Goal: Register for event/course

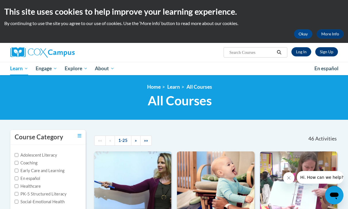
click at [322, 51] on link "Sign Up" at bounding box center [327, 51] width 23 height 9
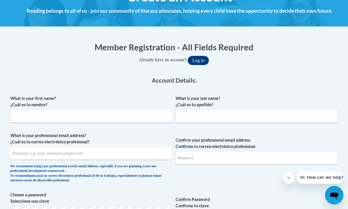
scroll to position [83, 0]
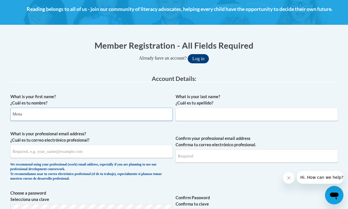
type input "Mena"
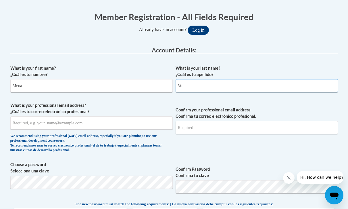
scroll to position [127, 0]
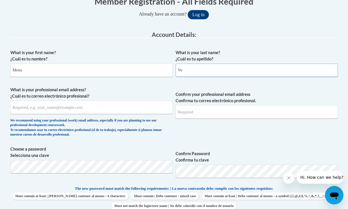
type input "Vo"
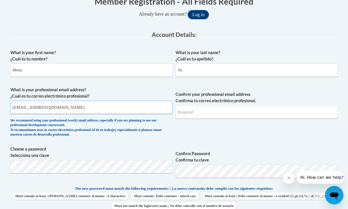
type input "mena.minhanhvo@gmail.com"
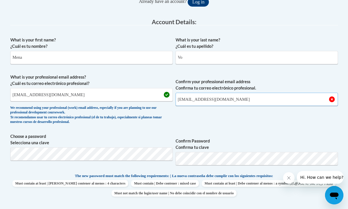
scroll to position [140, 0]
type input "mena.minhanhvo@gmail.com"
click at [196, 125] on span "Confirm your professional email address Confirma tu correo electrónico profesio…" at bounding box center [257, 100] width 163 height 53
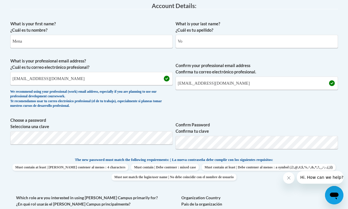
scroll to position [169, 0]
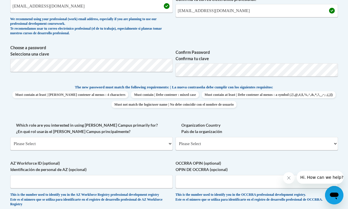
click at [148, 127] on label "Which role are you interested in using Cox Campus primarily for? ¿En qué rol us…" at bounding box center [91, 128] width 163 height 13
click at [148, 137] on select "Please Select College/University | Colegio/Universidad Community/Nonprofit Part…" at bounding box center [91, 143] width 163 height 13
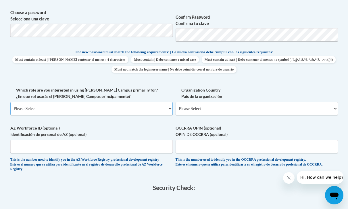
scroll to position [271, 0]
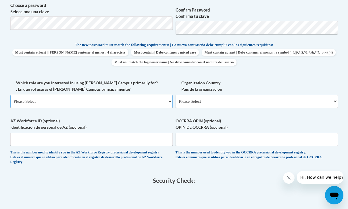
select select "fbf2d438-af2f-41f8-98f1-81c410e29de3"
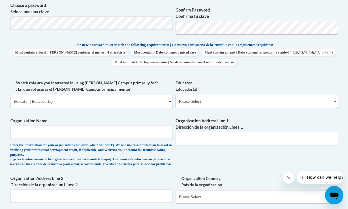
select select "8e40623d-54d0-45cd-9f92-5df65cd3f8cf"
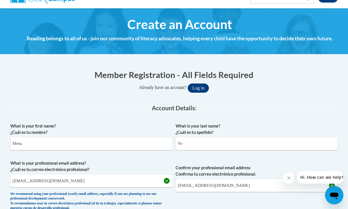
scroll to position [53, 0]
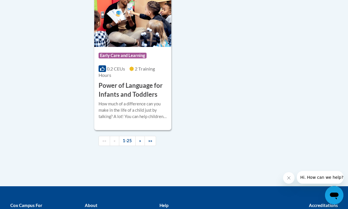
scroll to position [1479, 0]
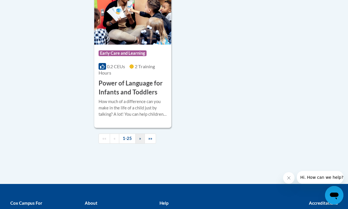
click at [140, 136] on span "»" at bounding box center [140, 138] width 2 height 5
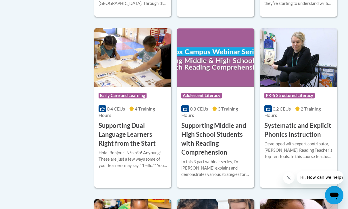
scroll to position [575, 0]
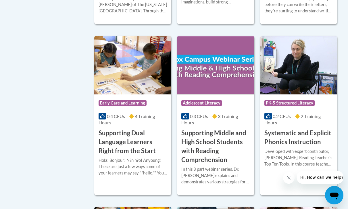
click at [281, 132] on h3 "Systematic and Explicit Phonics Instruction" at bounding box center [299, 138] width 68 height 18
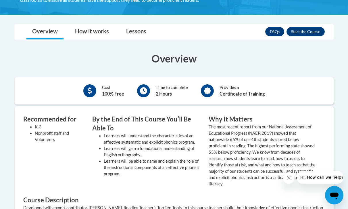
scroll to position [114, 0]
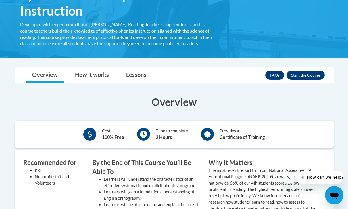
click at [313, 76] on button "Enroll" at bounding box center [306, 74] width 38 height 9
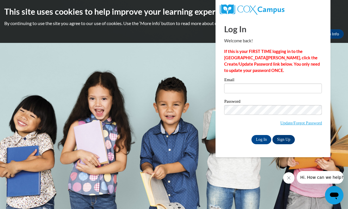
click at [283, 140] on link "Sign Up" at bounding box center [284, 139] width 22 height 9
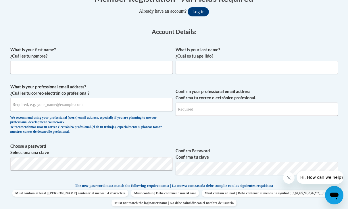
scroll to position [142, 0]
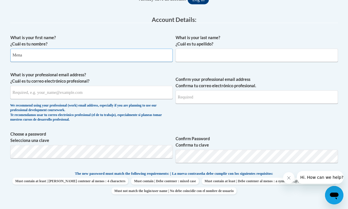
type input "Mena"
type input "Vo"
type input "e"
type input "[EMAIL_ADDRESS][DOMAIN_NAME]"
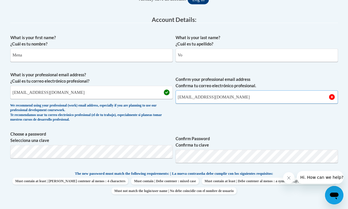
type input "[EMAIL_ADDRESS][DOMAIN_NAME]"
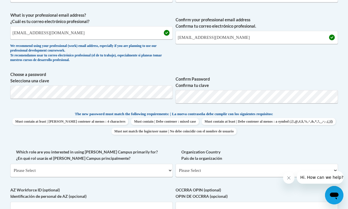
click at [217, 142] on div "What is your first name? ¿Cuál es tu nombre? [PERSON_NAME] What is your last na…" at bounding box center [174, 105] width 328 height 267
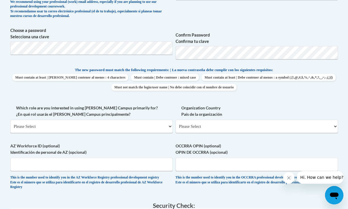
scroll to position [247, 0]
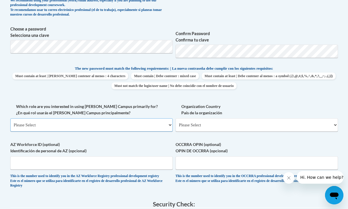
select select "fbf2d438-af2f-41f8-98f1-81c410e29de3"
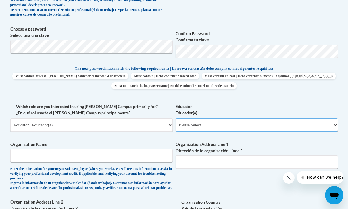
select select "8e40623d-54d0-45cd-9f92-5df65cd3f8cf"
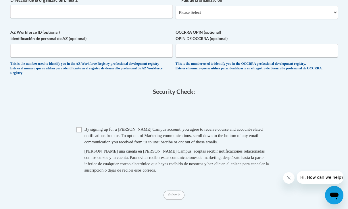
scroll to position [457, 0]
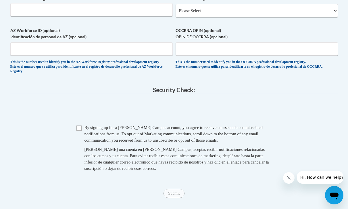
click at [82, 132] on span "Checkbox By signing up for a [PERSON_NAME] Campus account, you agree to receive…" at bounding box center [175, 150] width 196 height 53
click at [79, 131] on input "Checkbox" at bounding box center [79, 127] width 5 height 5
checkbox input "true"
click at [176, 196] on input "Submit" at bounding box center [174, 193] width 21 height 9
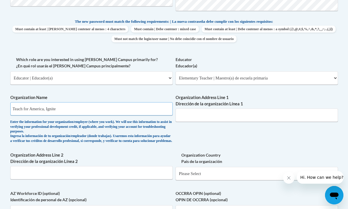
type input "Teach for America, Ignite"
click at [190, 127] on div "What is your first name? ¿Cuál es tu nombre? [PERSON_NAME] What is your last na…" at bounding box center [174, 61] width 328 height 363
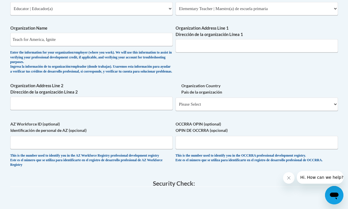
scroll to position [363, 0]
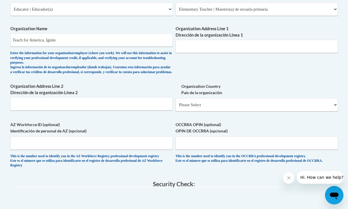
click at [184, 96] on span "Organization Country País de la organización Please Select [GEOGRAPHIC_DATA] | …" at bounding box center [257, 97] width 163 height 28
select select "ad49bcad-a171-4b2e-b99c-48b446064914"
select select
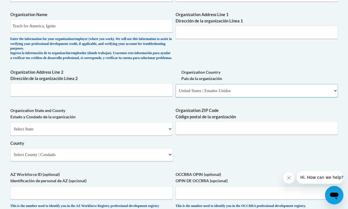
scroll to position [378, 0]
